Goal: Task Accomplishment & Management: Manage account settings

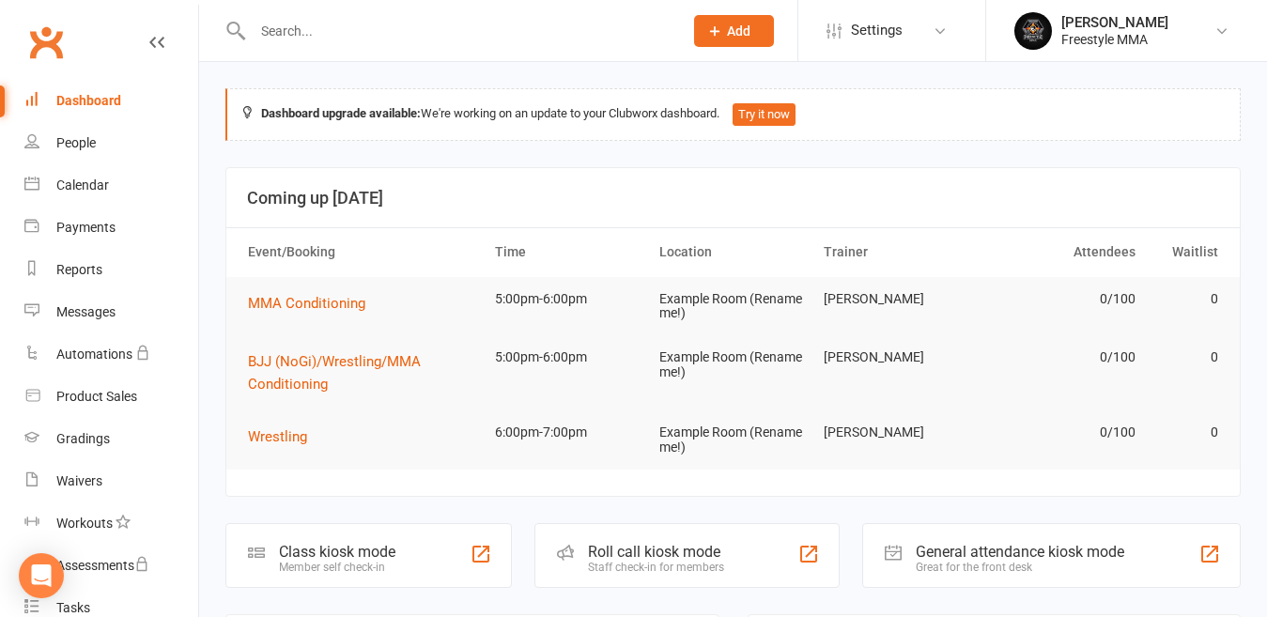
click at [480, 44] on div at bounding box center [447, 30] width 444 height 61
click at [495, 23] on input "text" at bounding box center [458, 31] width 422 height 26
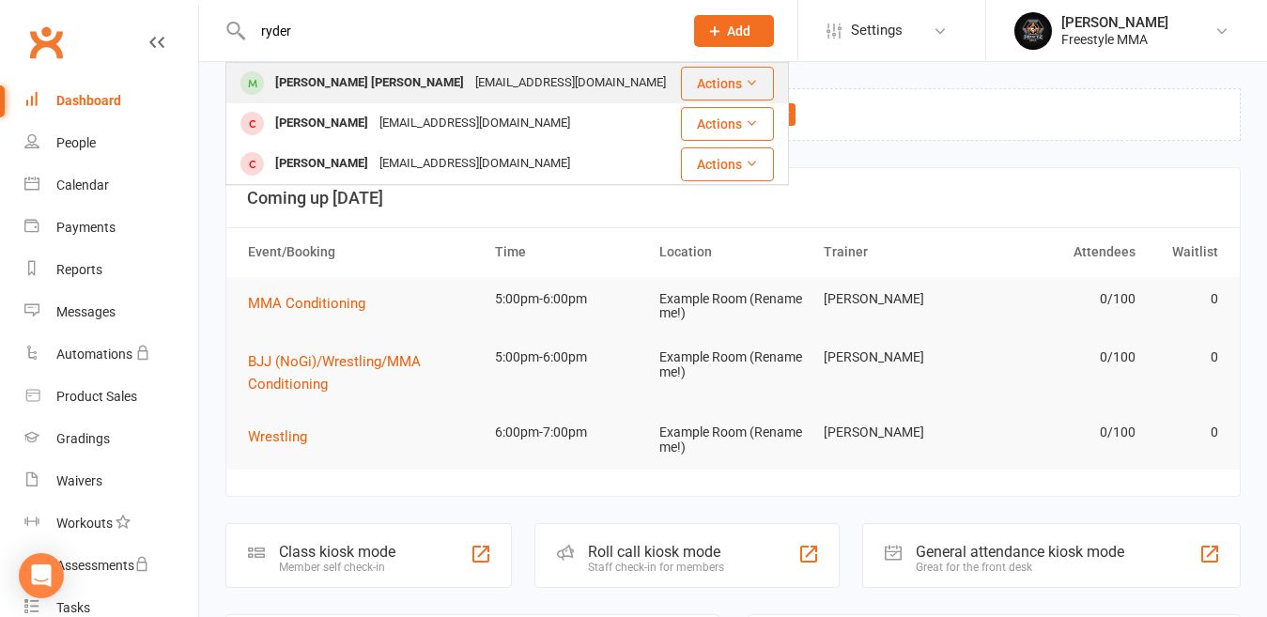
type input "ryder"
click at [469, 75] on div "[EMAIL_ADDRESS][DOMAIN_NAME]" at bounding box center [570, 82] width 202 height 27
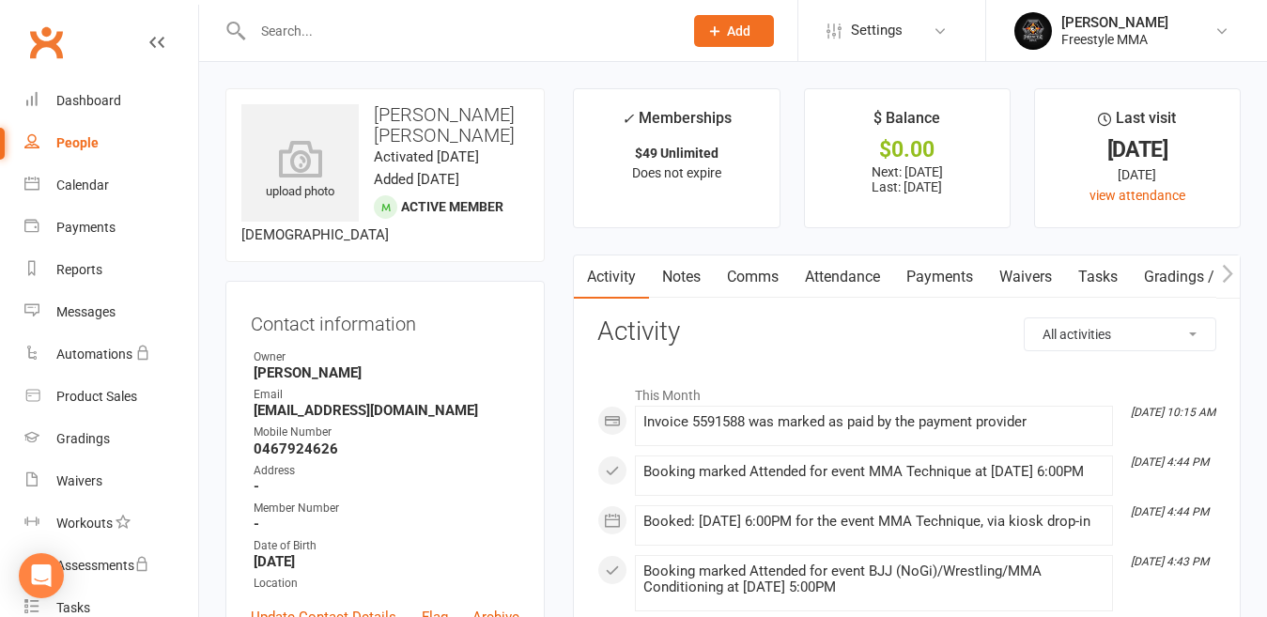
drag, startPoint x: 391, startPoint y: 32, endPoint x: 860, endPoint y: 172, distance: 489.8
click at [409, 25] on input "text" at bounding box center [458, 31] width 422 height 26
drag, startPoint x: 95, startPoint y: 100, endPoint x: 146, endPoint y: 86, distance: 52.4
click at [96, 98] on div "Dashboard" at bounding box center [88, 100] width 65 height 15
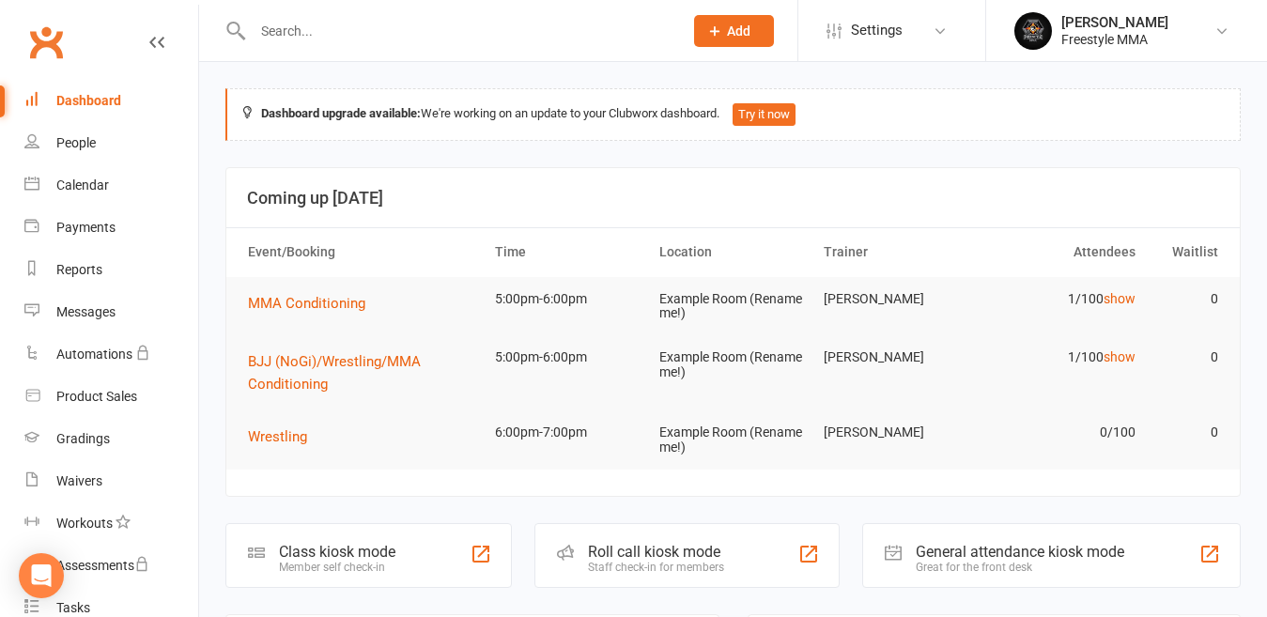
drag, startPoint x: 280, startPoint y: 44, endPoint x: 292, endPoint y: 34, distance: 16.0
click at [282, 43] on div at bounding box center [447, 30] width 444 height 61
drag, startPoint x: 297, startPoint y: 32, endPoint x: 297, endPoint y: 22, distance: 10.3
click at [298, 31] on input "text" at bounding box center [458, 31] width 422 height 26
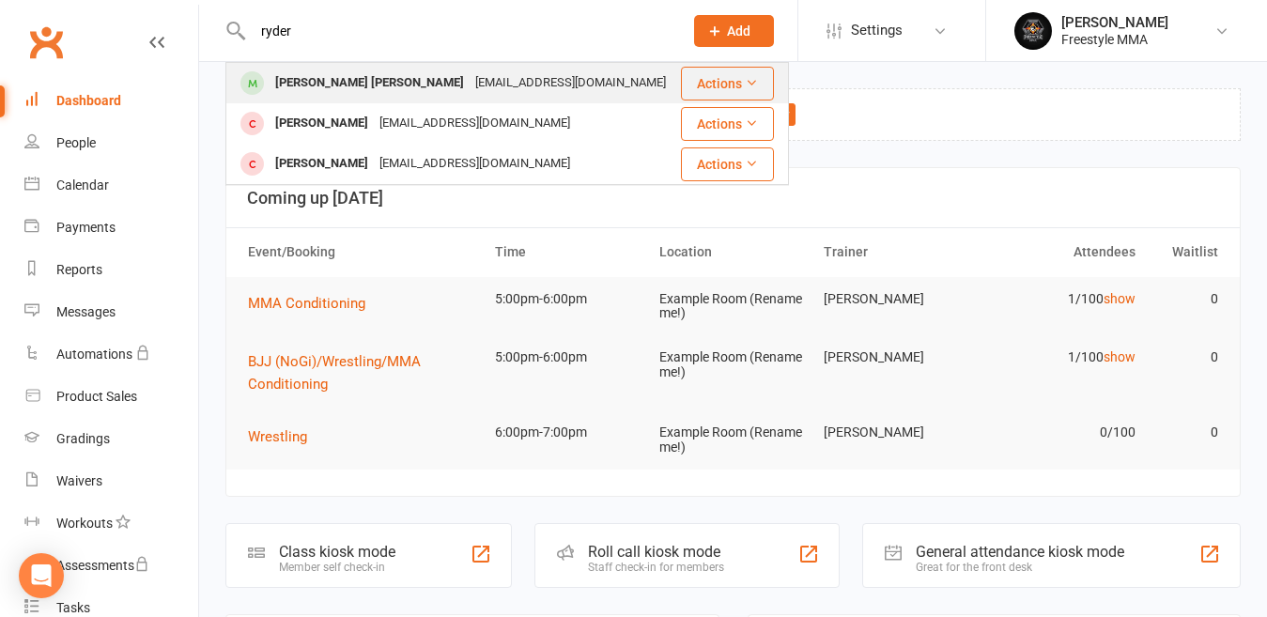
type input "ryder"
click at [339, 81] on div "[PERSON_NAME] [PERSON_NAME]" at bounding box center [369, 82] width 200 height 27
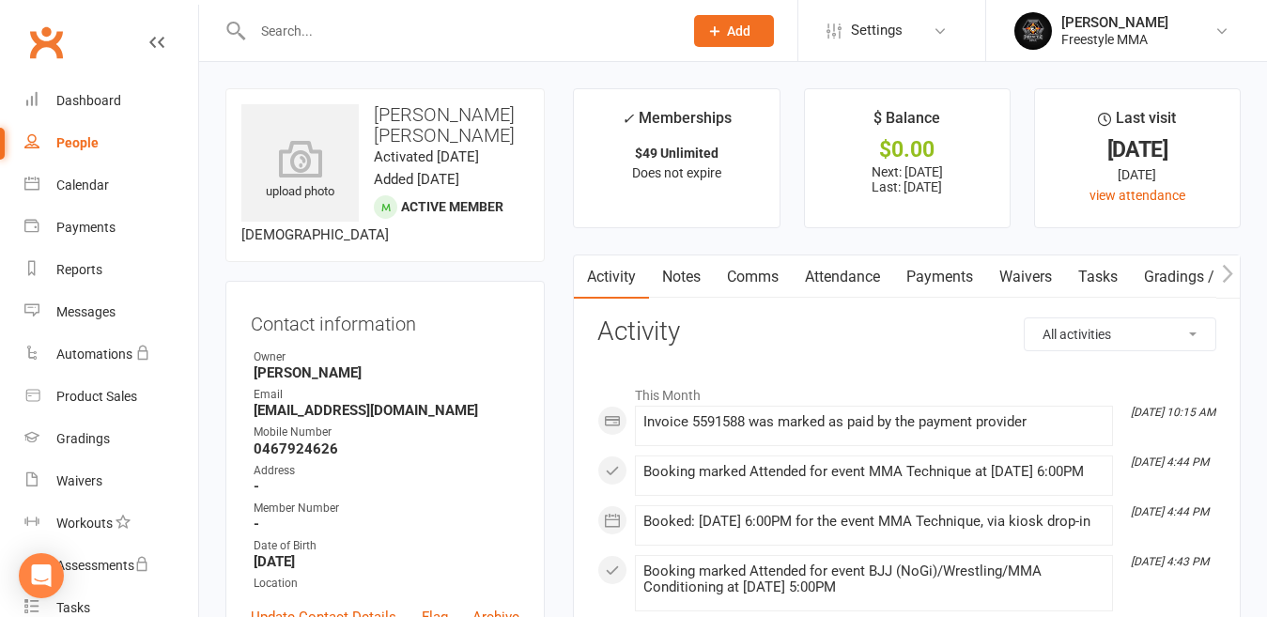
click at [946, 270] on link "Payments" at bounding box center [939, 276] width 93 height 43
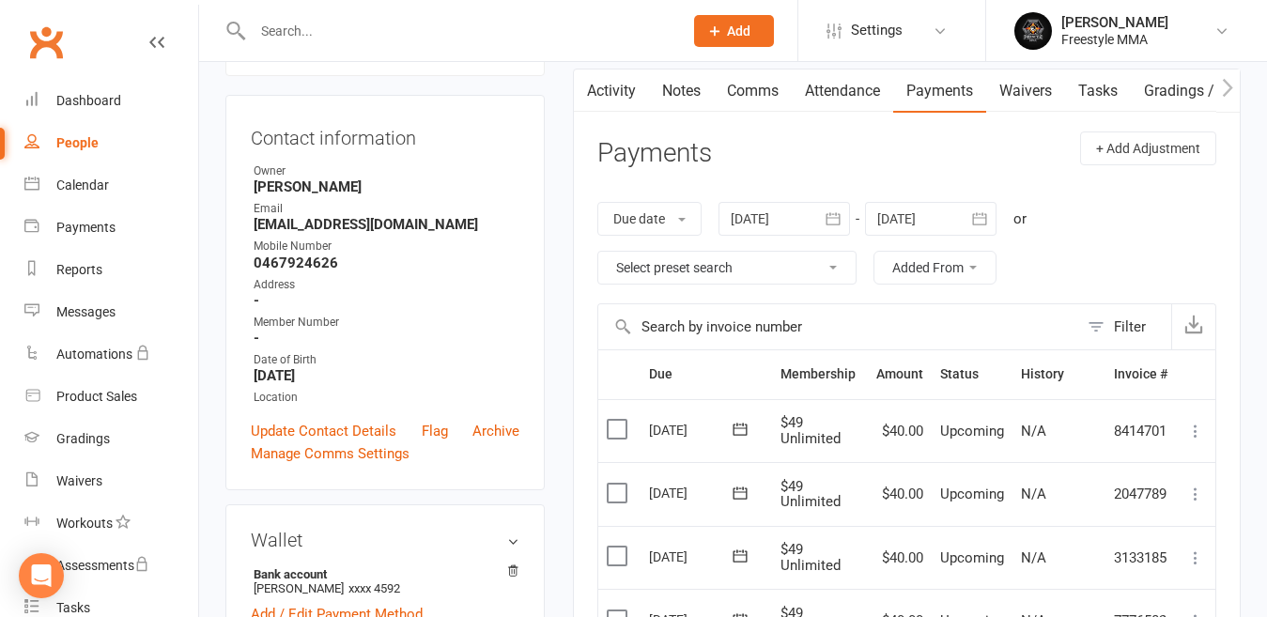
scroll to position [188, 0]
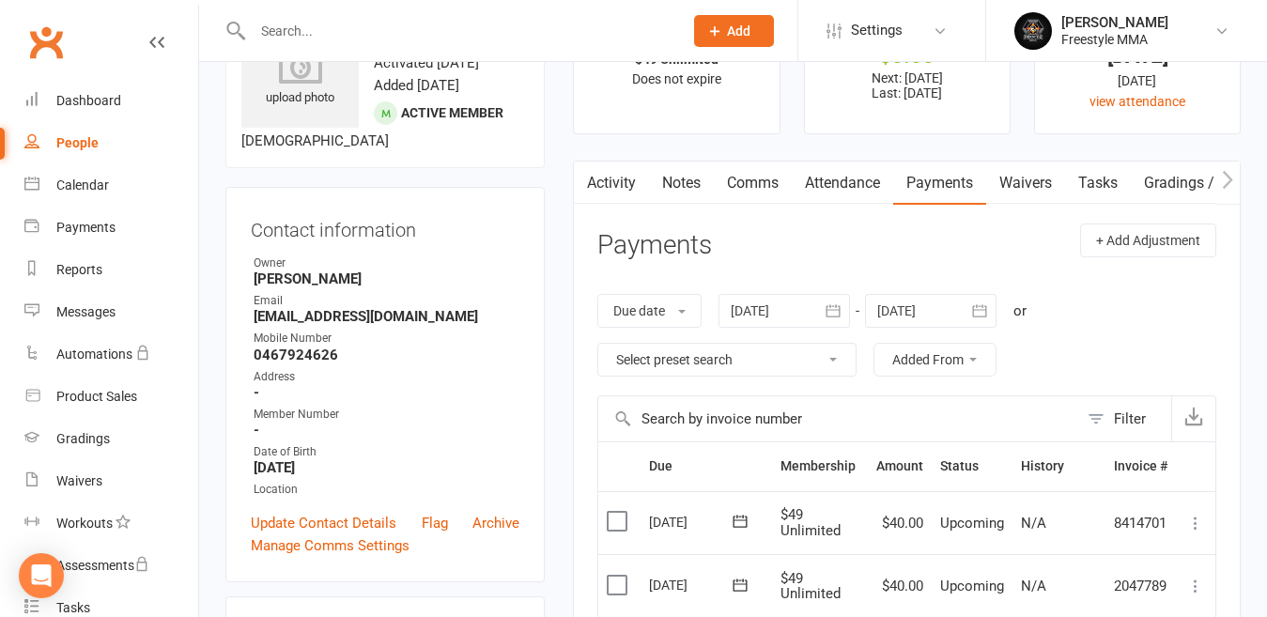
click at [830, 315] on icon "button" at bounding box center [832, 310] width 19 height 19
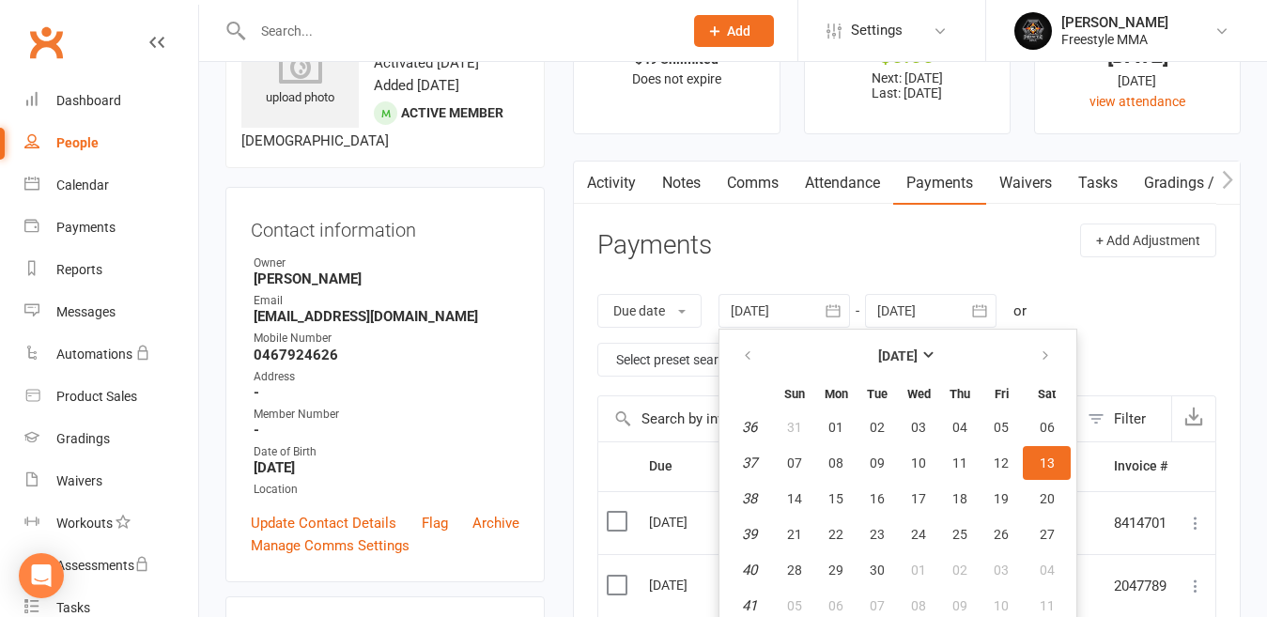
scroll to position [100, 0]
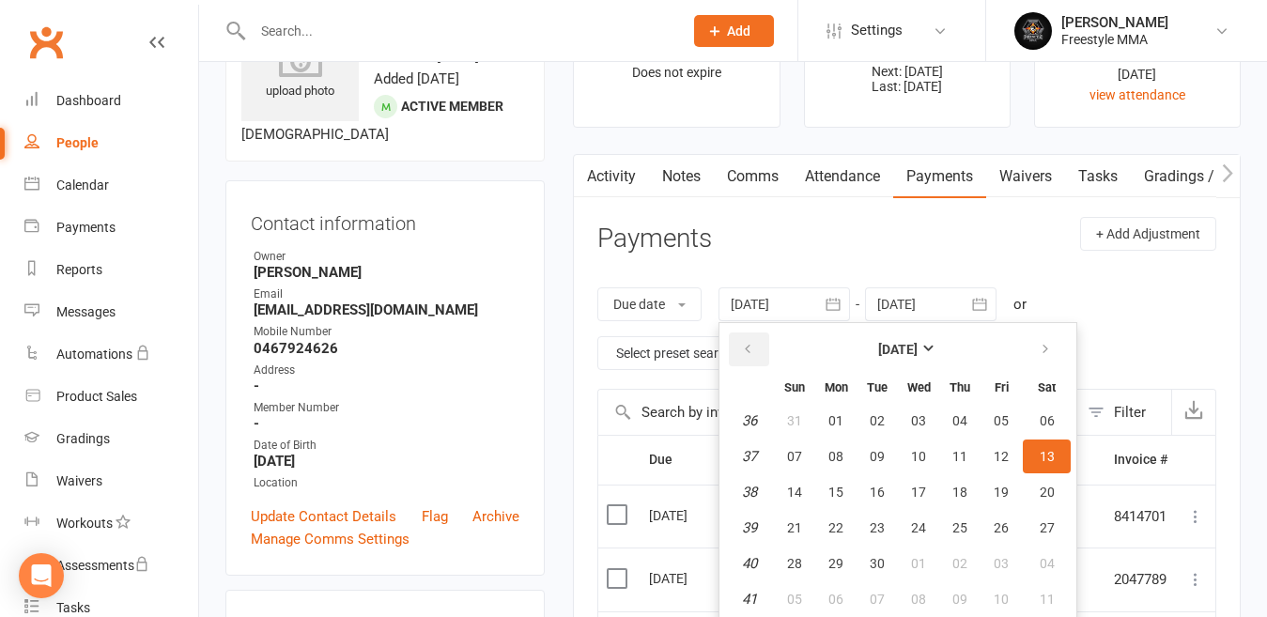
click at [757, 350] on button "button" at bounding box center [749, 349] width 40 height 34
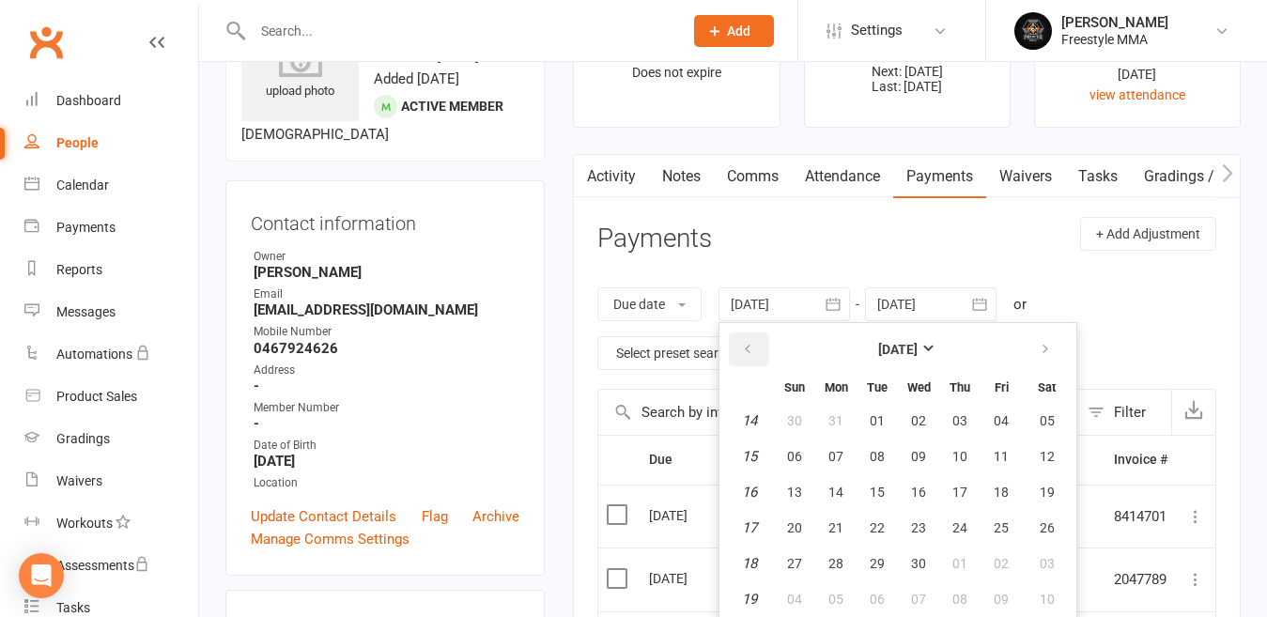
click at [761, 351] on button "button" at bounding box center [749, 349] width 40 height 34
click at [761, 349] on button "button" at bounding box center [749, 349] width 40 height 34
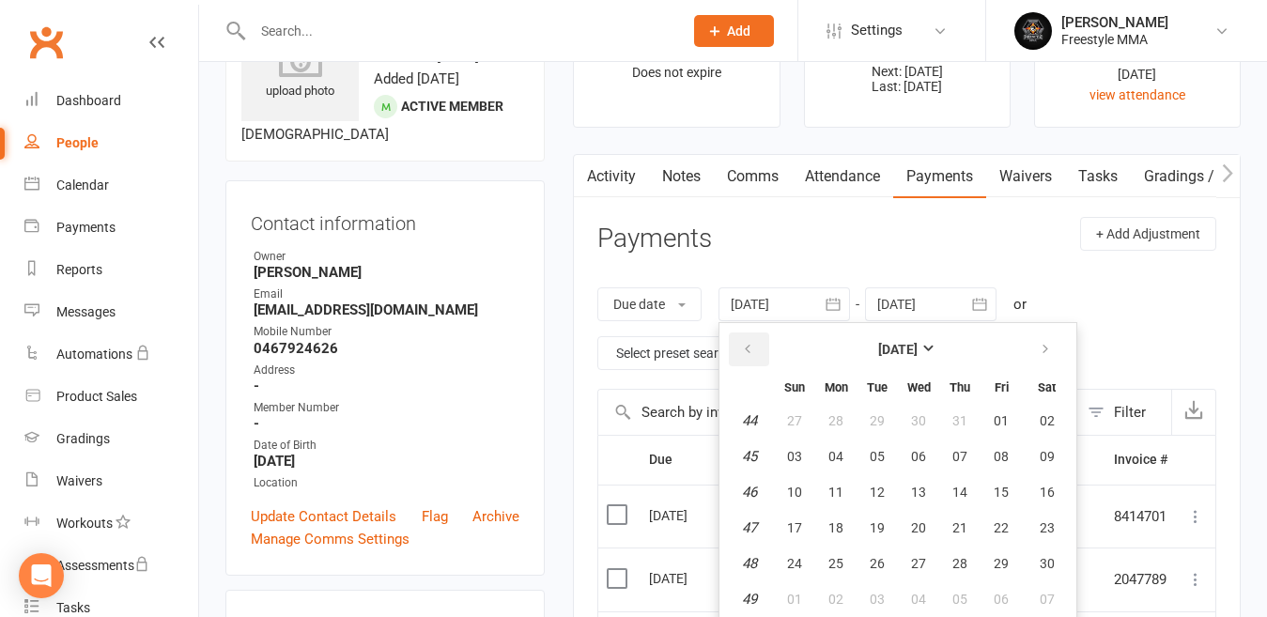
click at [761, 349] on button "button" at bounding box center [749, 349] width 40 height 34
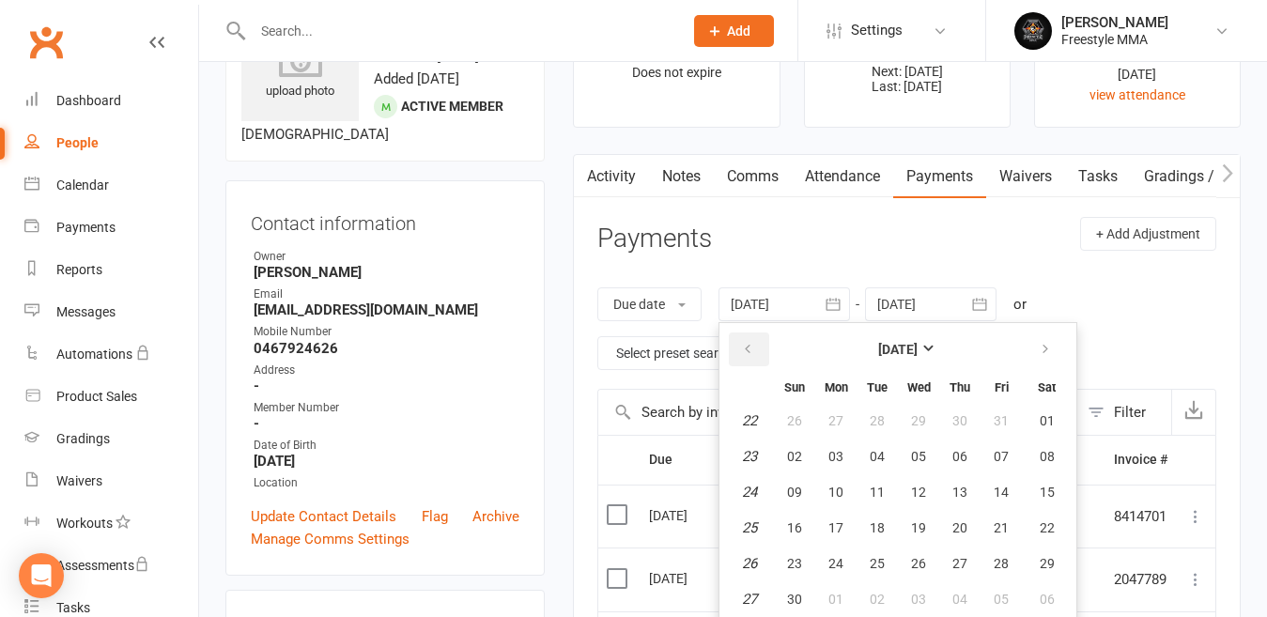
click at [761, 349] on button "button" at bounding box center [749, 349] width 40 height 34
click at [761, 351] on button "button" at bounding box center [749, 349] width 40 height 34
click at [761, 352] on button "button" at bounding box center [749, 349] width 40 height 34
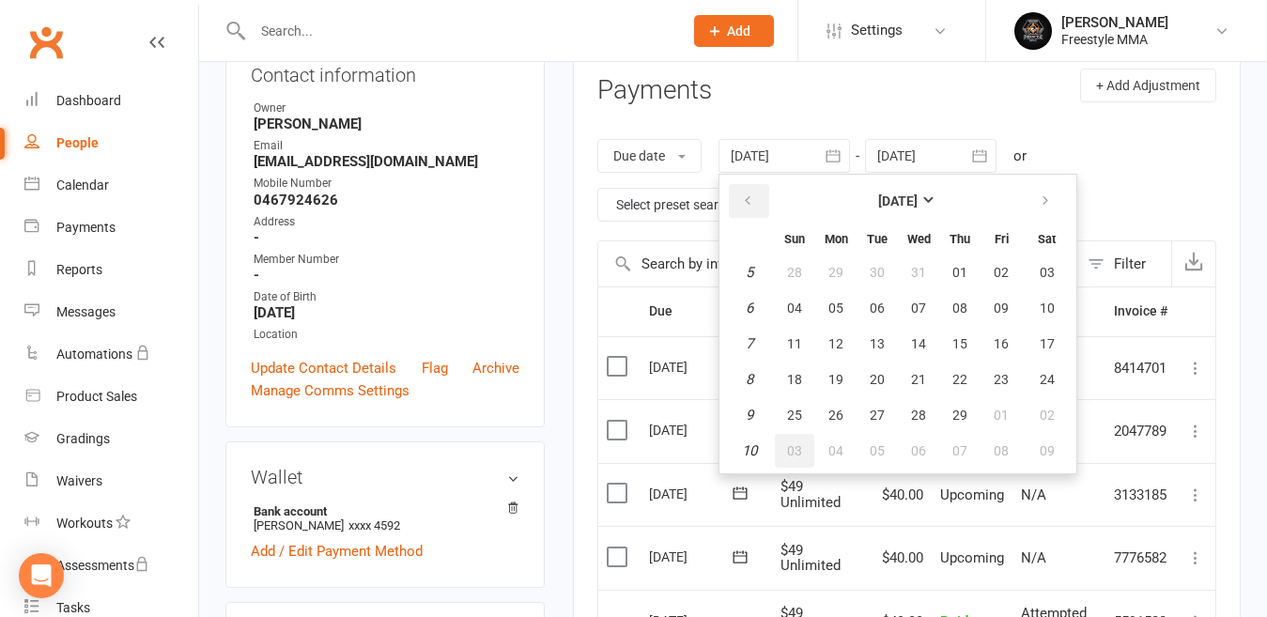
scroll to position [288, 0]
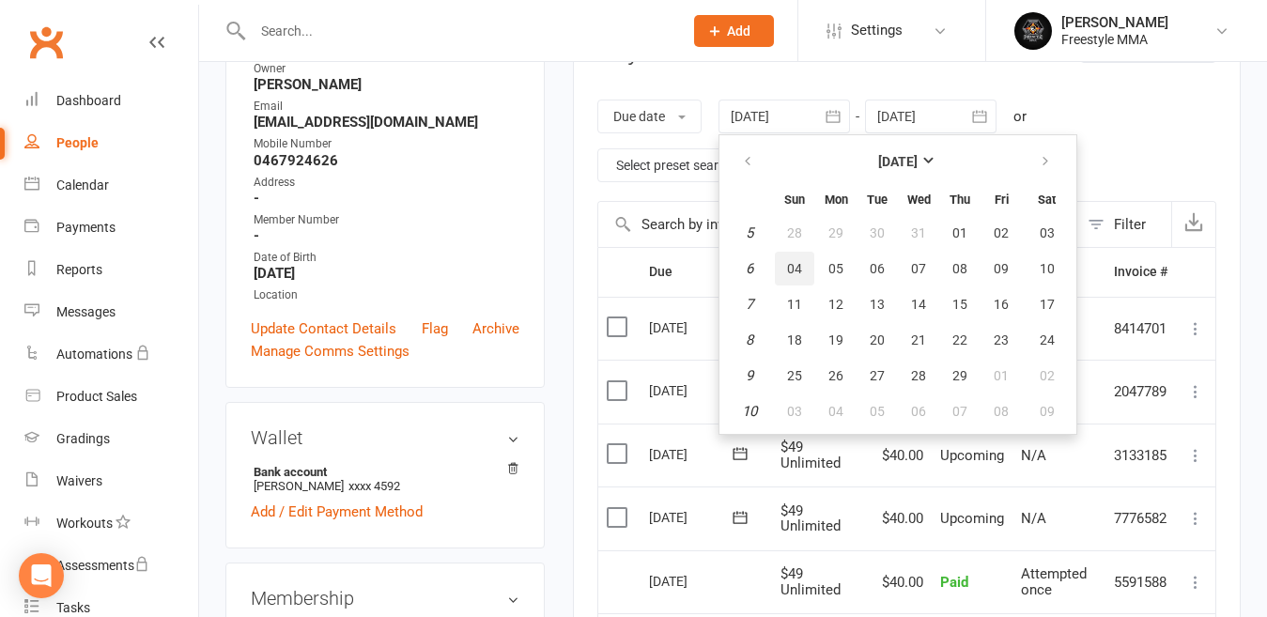
click at [803, 259] on button "04" at bounding box center [794, 269] width 39 height 34
type input "[DATE]"
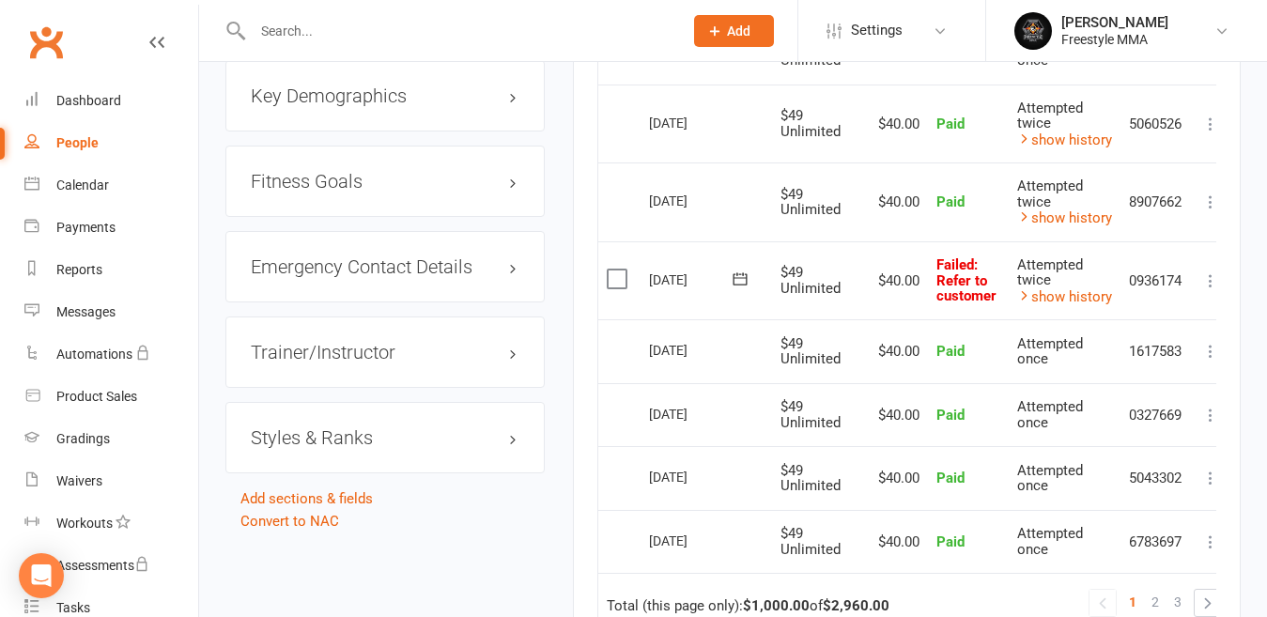
scroll to position [1415, 0]
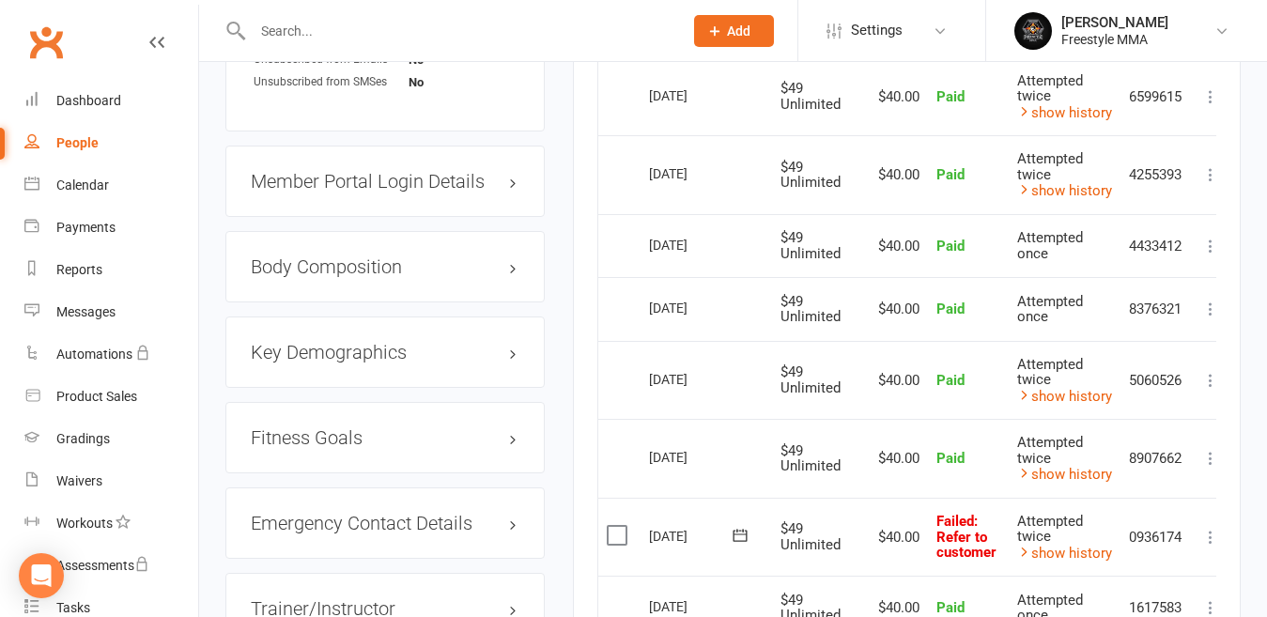
click at [626, 533] on label at bounding box center [618, 535] width 25 height 19
click at [619, 526] on input "checkbox" at bounding box center [612, 526] width 12 height 0
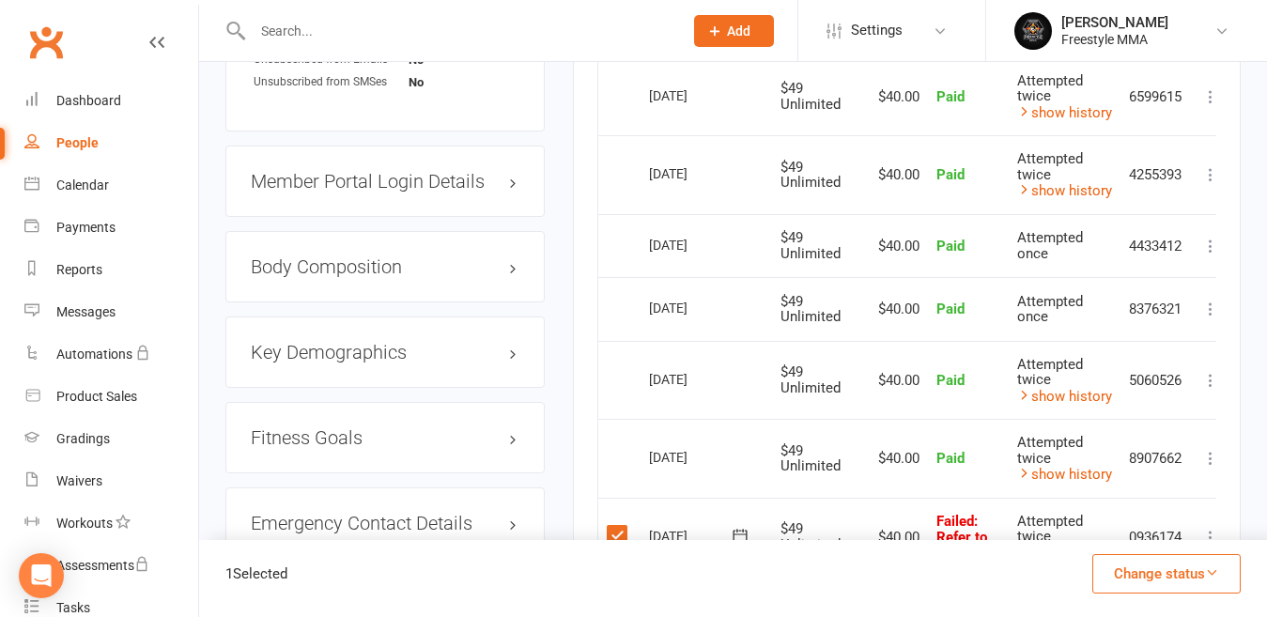
scroll to position [1509, 0]
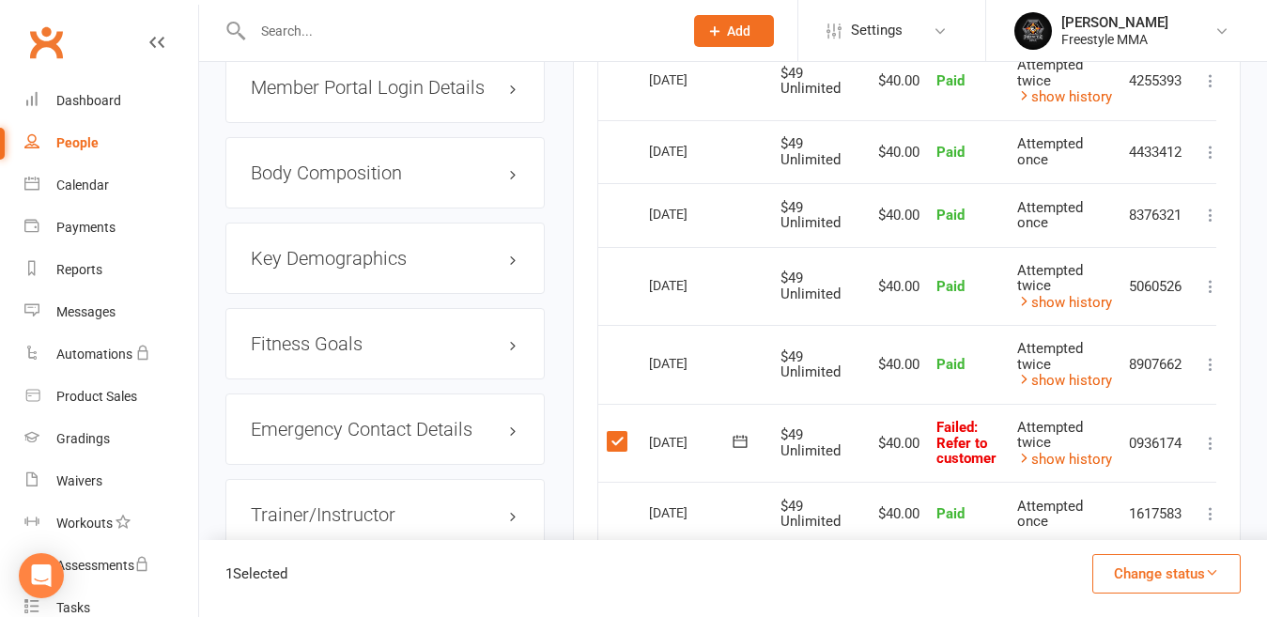
click at [1164, 567] on button "Change status" at bounding box center [1166, 573] width 148 height 39
click at [1191, 562] on button "Change status" at bounding box center [1166, 573] width 148 height 39
click at [1211, 580] on button "Change status" at bounding box center [1166, 573] width 148 height 39
click at [1170, 560] on button "Change status" at bounding box center [1166, 573] width 148 height 39
click at [1193, 566] on button "Change status" at bounding box center [1166, 573] width 148 height 39
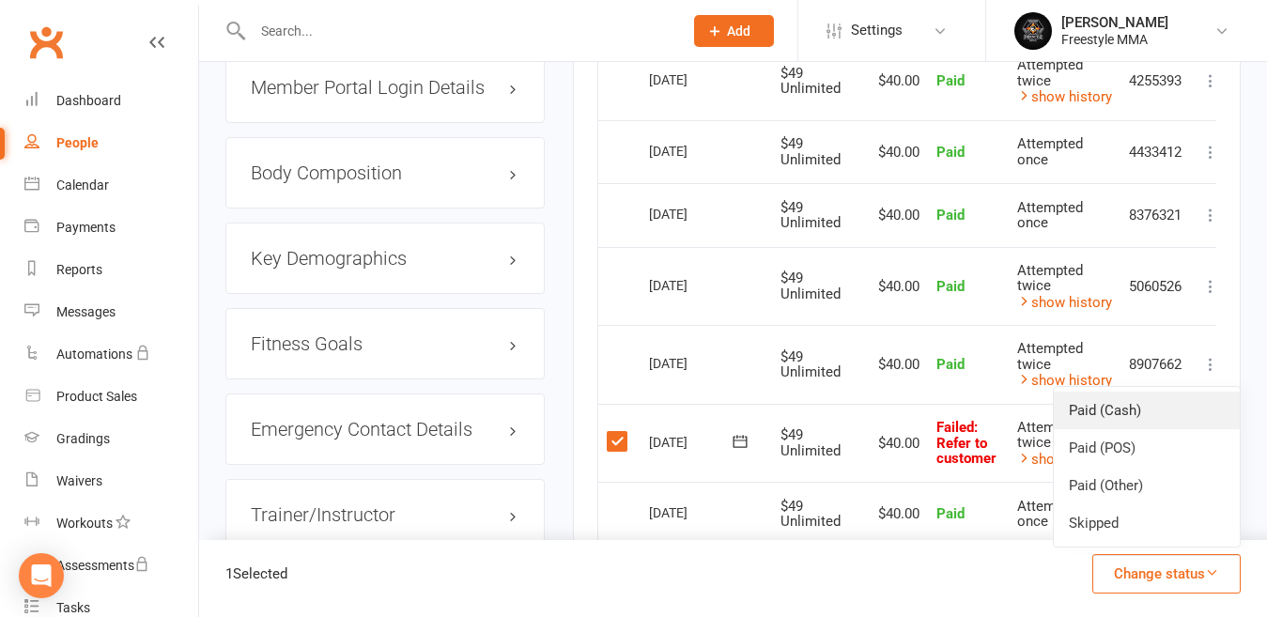
click at [1113, 411] on link "Paid (Cash)" at bounding box center [1146, 410] width 186 height 38
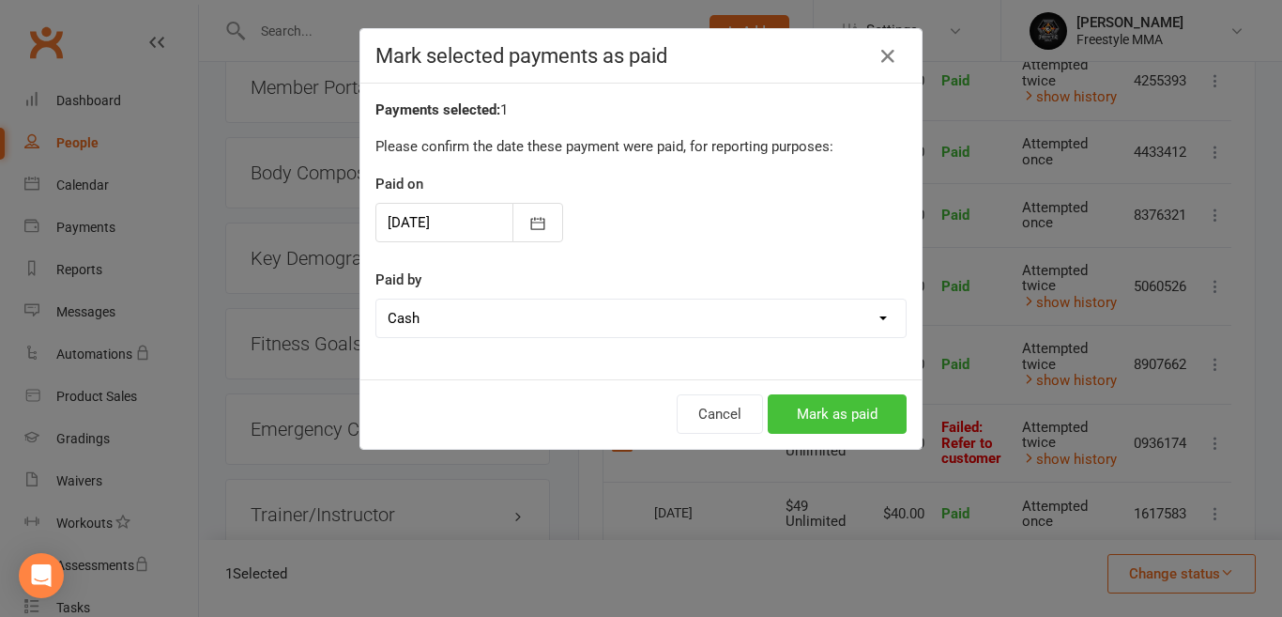
click at [878, 411] on button "Mark as paid" at bounding box center [837, 413] width 139 height 39
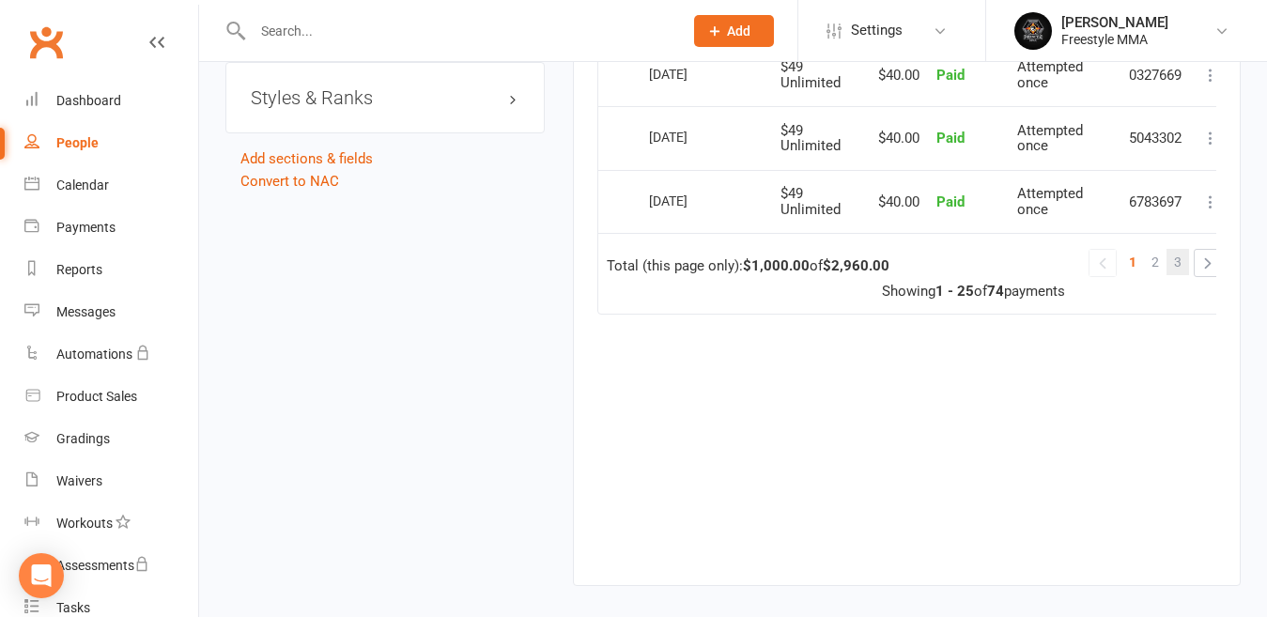
scroll to position [1978, 0]
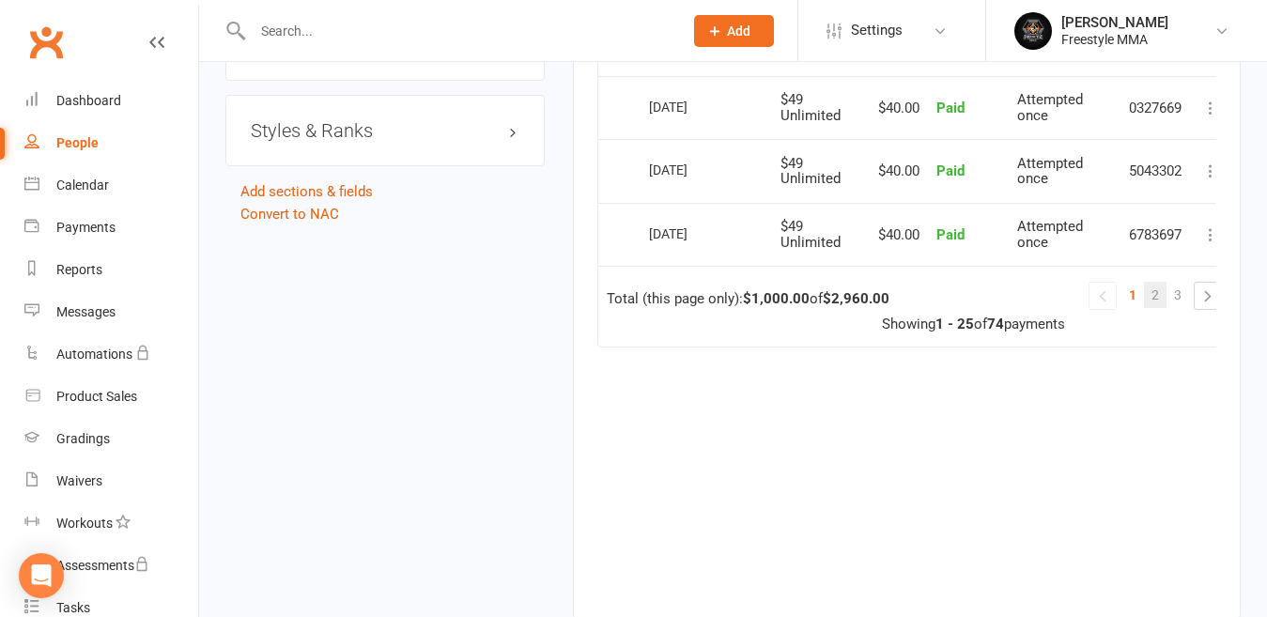
click at [1164, 301] on link "2" at bounding box center [1155, 295] width 23 height 26
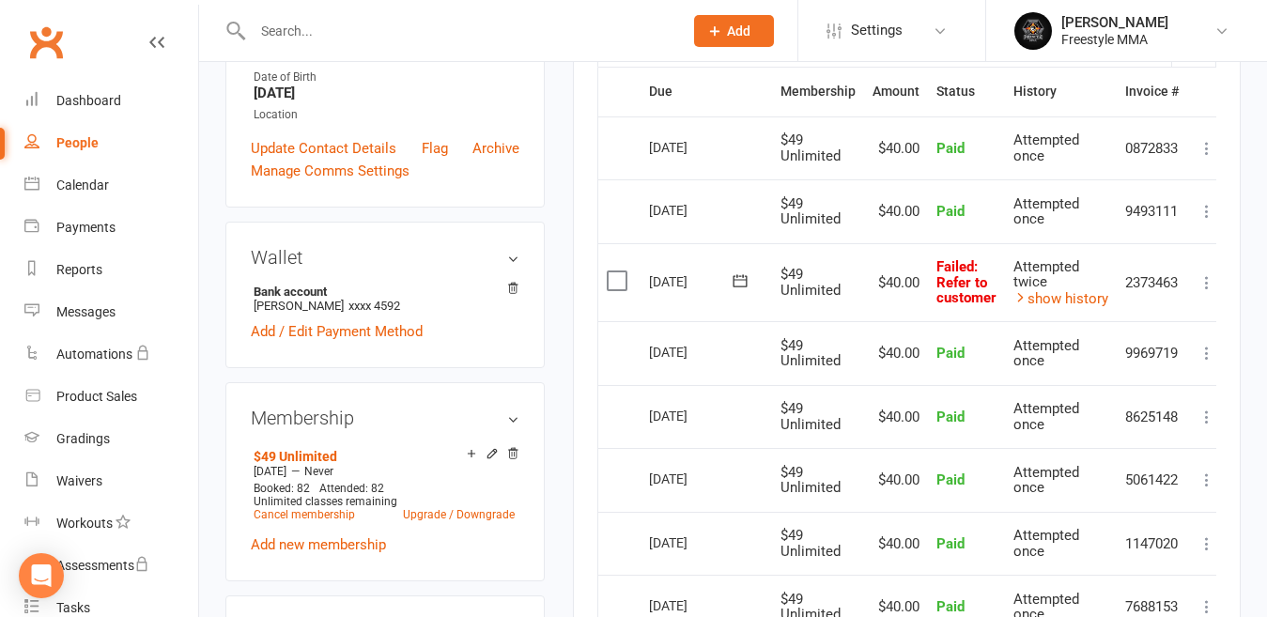
scroll to position [476, 0]
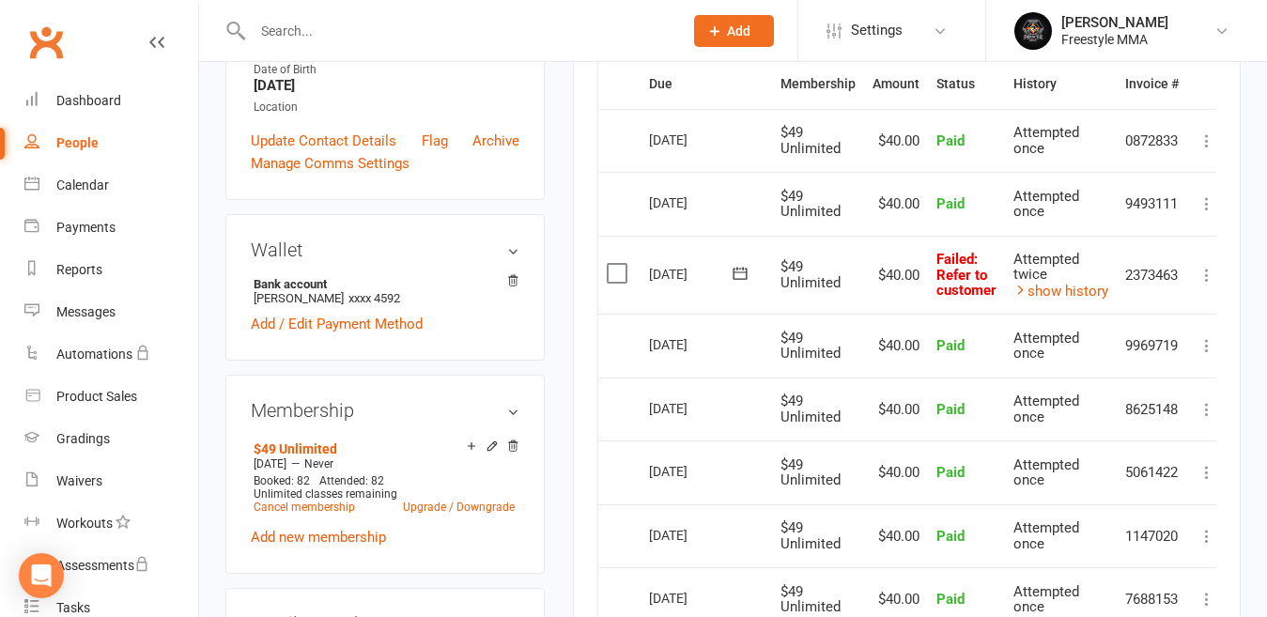
click at [622, 281] on label at bounding box center [618, 273] width 25 height 19
click at [619, 264] on input "checkbox" at bounding box center [612, 264] width 12 height 0
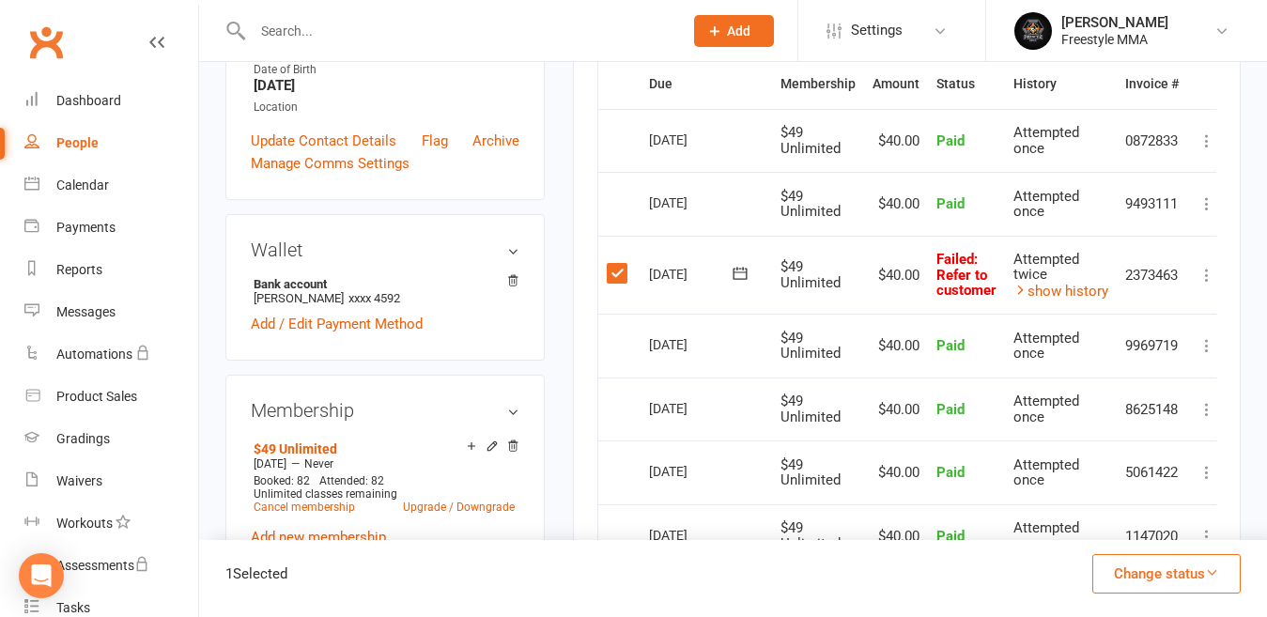
click at [1168, 573] on button "Change status" at bounding box center [1166, 573] width 148 height 39
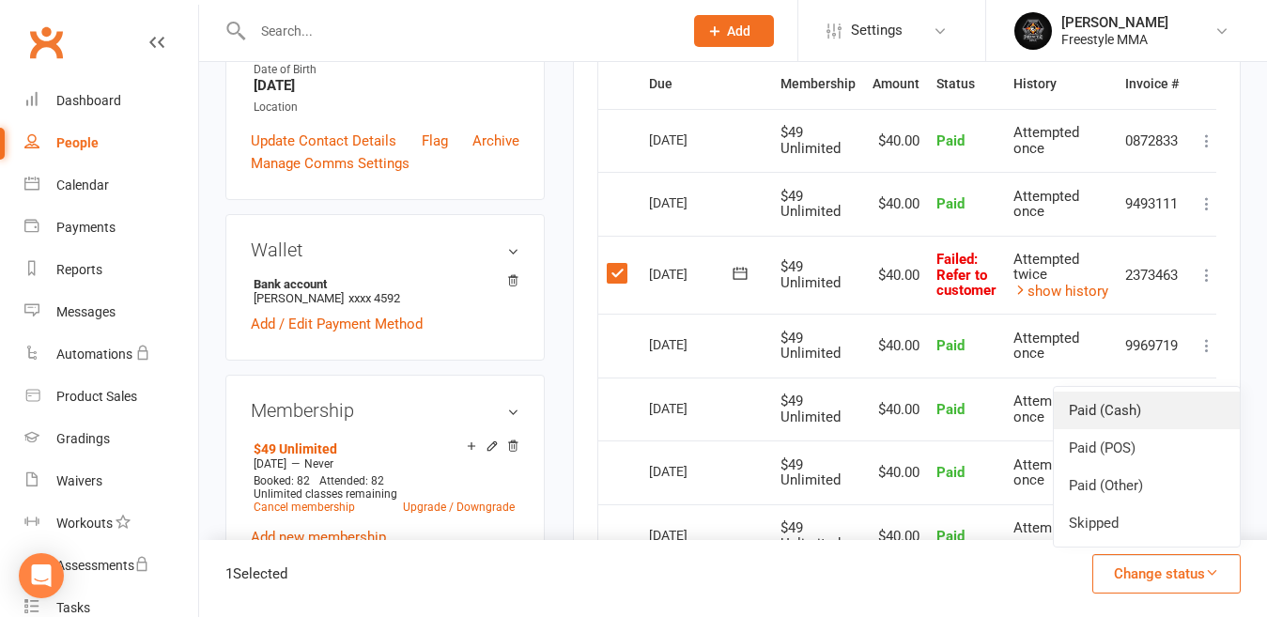
click at [1127, 419] on link "Paid (Cash)" at bounding box center [1146, 410] width 186 height 38
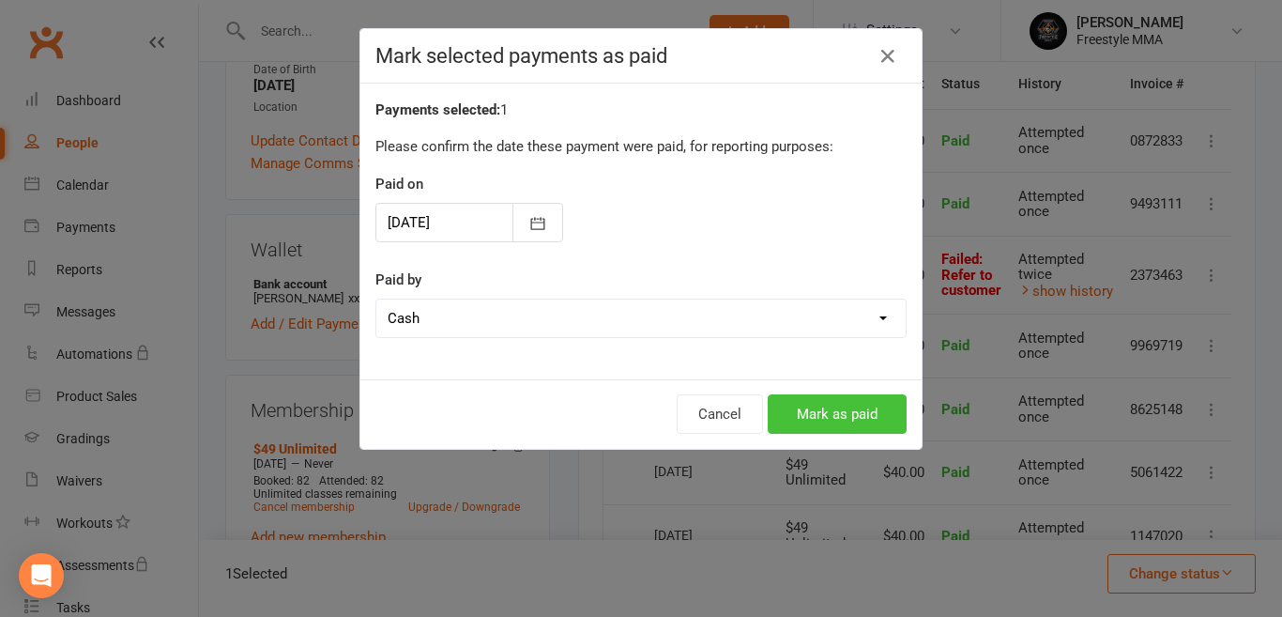
click at [843, 410] on button "Mark as paid" at bounding box center [837, 413] width 139 height 39
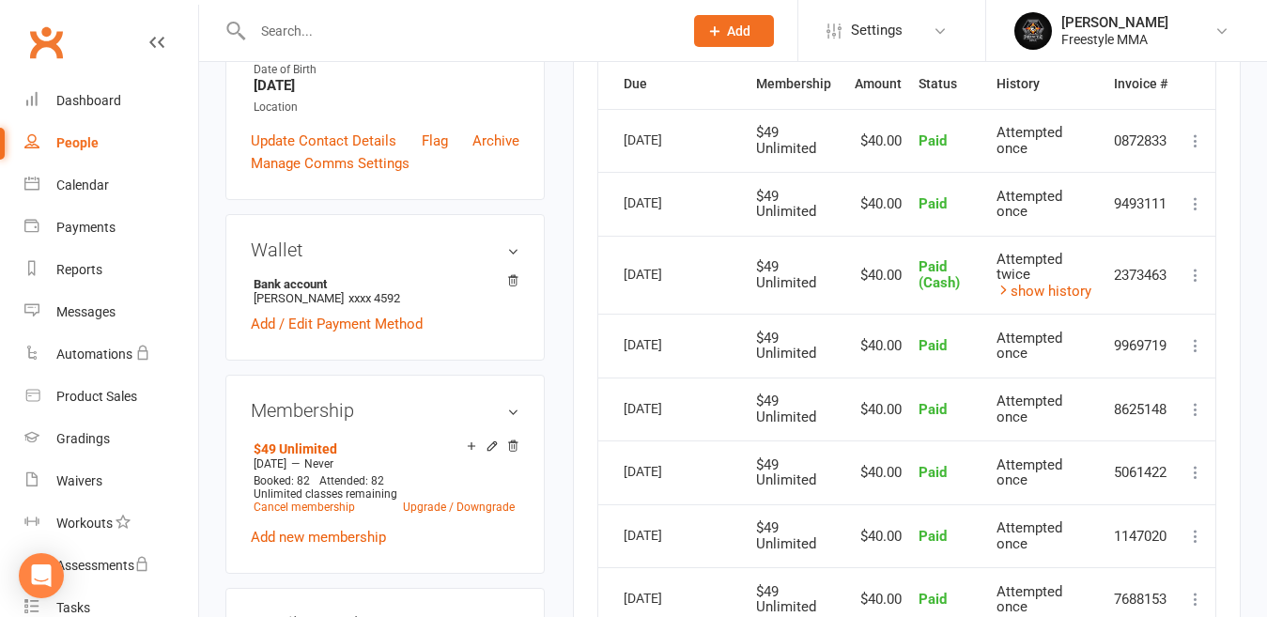
click at [330, 32] on input "text" at bounding box center [458, 31] width 422 height 26
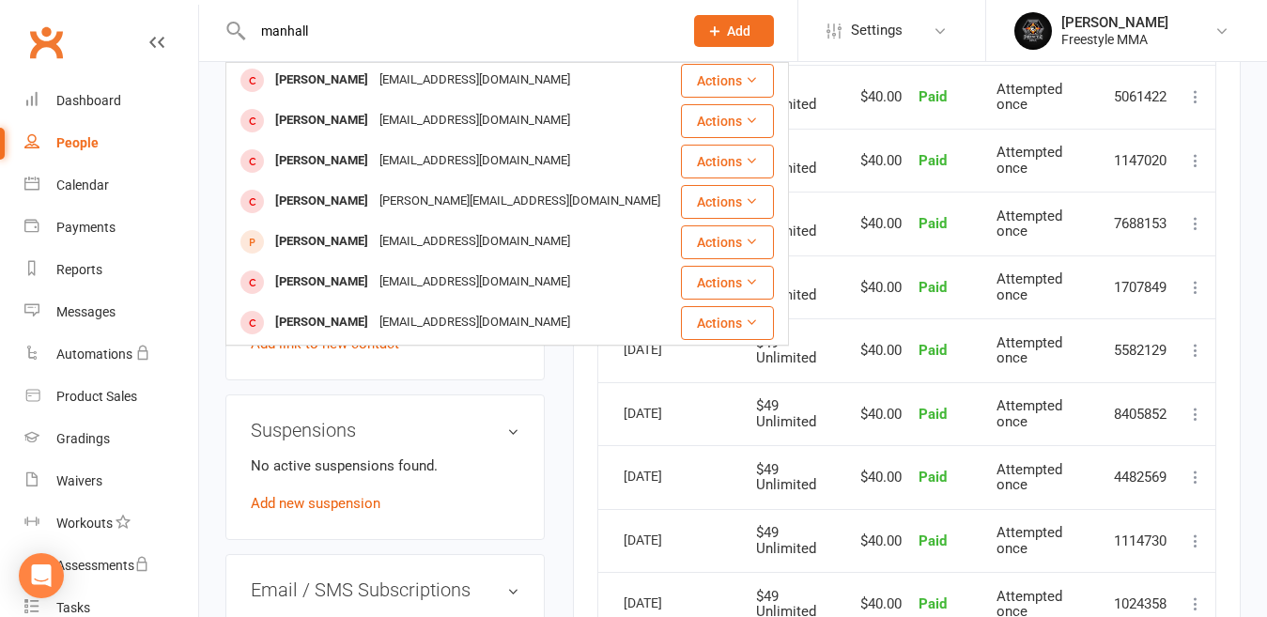
scroll to position [0, 0]
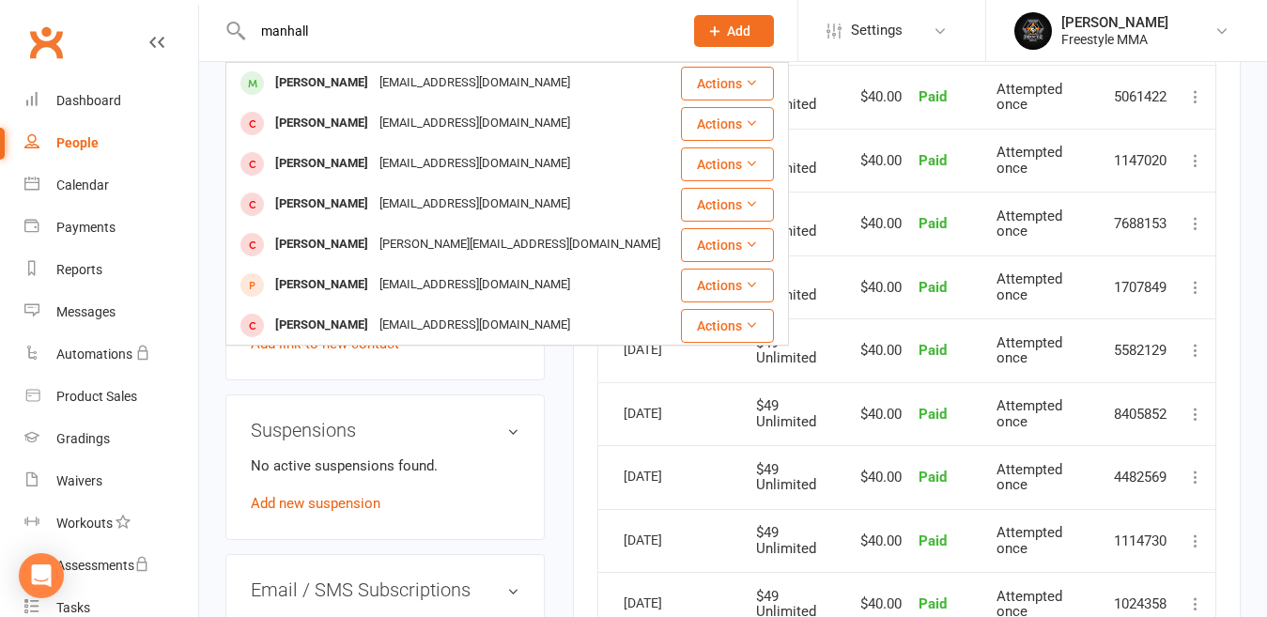
drag, startPoint x: 184, startPoint y: 15, endPoint x: 171, endPoint y: 12, distance: 13.4
type input "manhall"
